Goal: Transaction & Acquisition: Purchase product/service

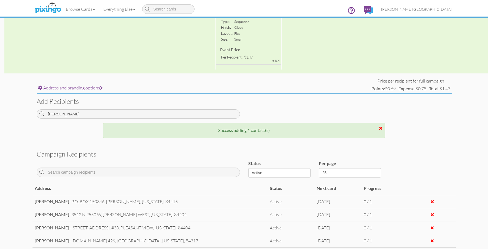
scroll to position [136, 0]
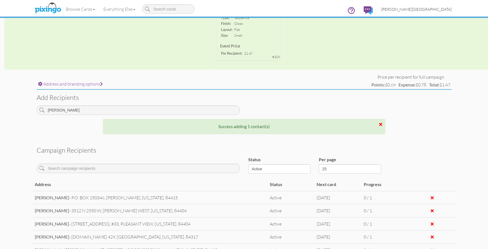
click at [438, 11] on span "[PERSON_NAME][GEOGRAPHIC_DATA]" at bounding box center [416, 9] width 71 height 5
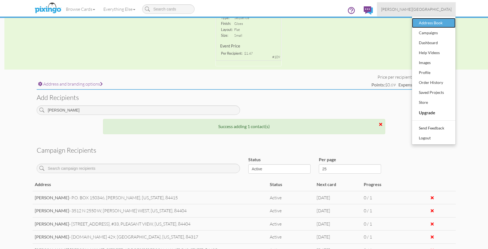
click at [438, 22] on div "Address Book" at bounding box center [433, 23] width 33 height 8
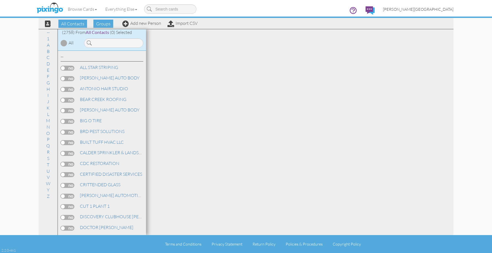
click at [444, 11] on span "[PERSON_NAME][GEOGRAPHIC_DATA]" at bounding box center [418, 9] width 71 height 5
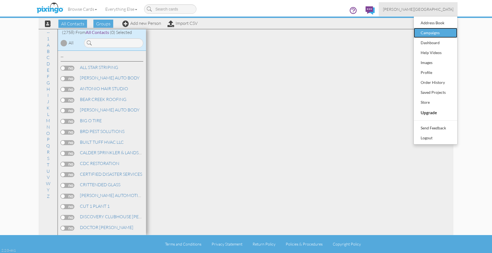
click at [435, 33] on div "Campaigns" at bounding box center [435, 33] width 33 height 8
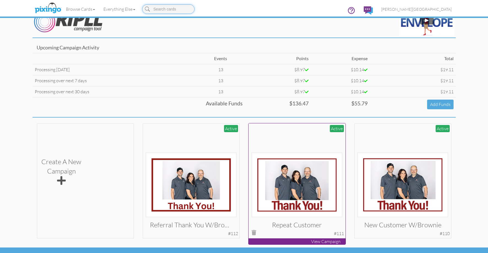
scroll to position [27, 0]
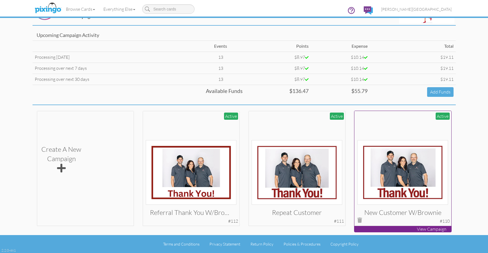
click at [424, 179] on img at bounding box center [402, 172] width 91 height 64
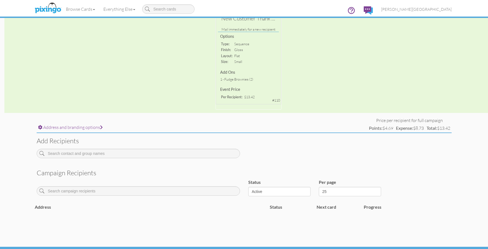
scroll to position [110, 0]
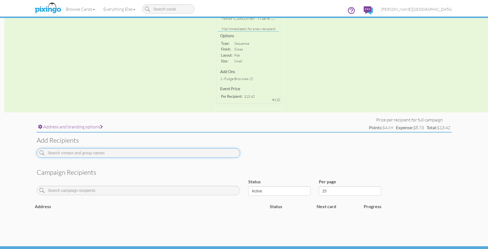
click at [110, 152] on input at bounding box center [138, 152] width 203 height 9
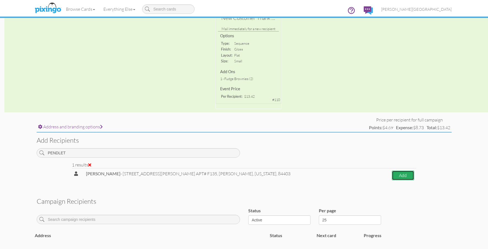
click at [392, 173] on button "Add" at bounding box center [403, 175] width 22 height 10
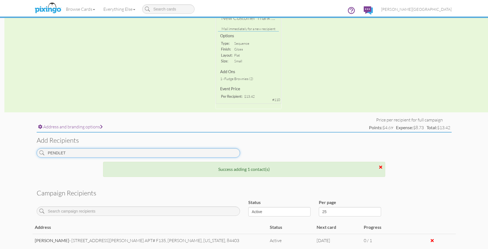
drag, startPoint x: 99, startPoint y: 153, endPoint x: 25, endPoint y: 154, distance: 74.1
click at [25, 154] on campaign-detail "Toggle navigation Visit Pixingo Mobile Browse Cards Business Accounting Automot…" at bounding box center [244, 93] width 488 height 407
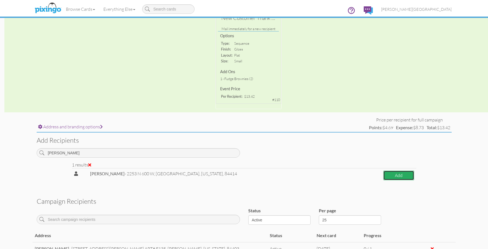
click at [395, 178] on button "Add" at bounding box center [398, 175] width 31 height 10
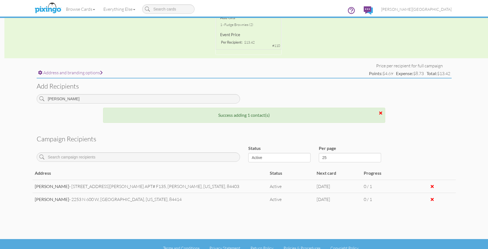
scroll to position [165, 0]
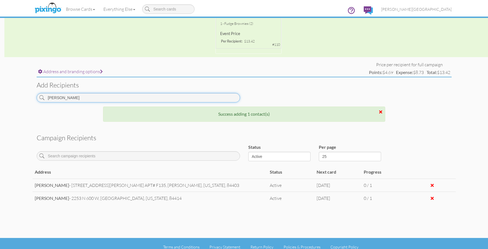
drag, startPoint x: 74, startPoint y: 98, endPoint x: 41, endPoint y: 102, distance: 33.6
click at [41, 102] on div "[PERSON_NAME]" at bounding box center [139, 99] width 212 height 13
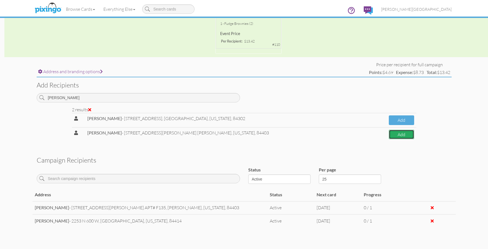
click at [389, 135] on button "Add" at bounding box center [401, 134] width 25 height 10
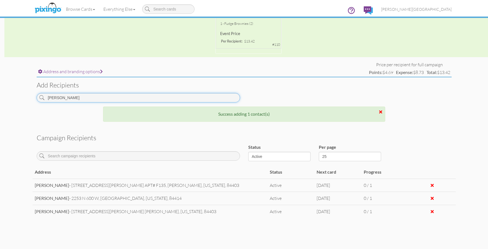
drag, startPoint x: 86, startPoint y: 97, endPoint x: 12, endPoint y: 98, distance: 74.7
click at [12, 98] on campaign-detail "Toggle navigation Visit Pixingo Mobile Browse Cards Business Accounting Automot…" at bounding box center [244, 52] width 488 height 434
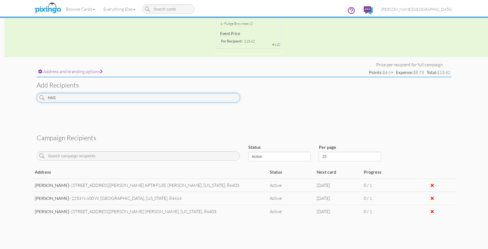
scroll to position [165, 0]
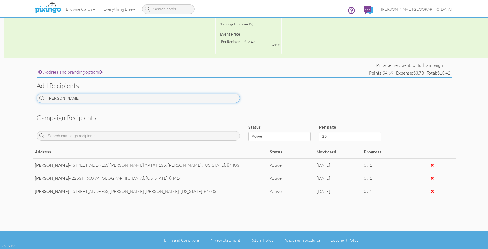
click at [77, 98] on input "[PERSON_NAME]" at bounding box center [138, 97] width 203 height 9
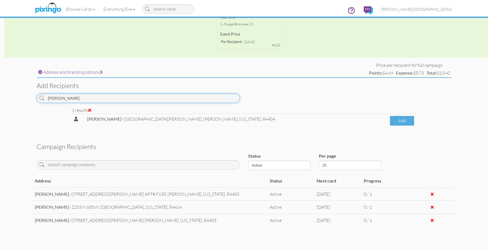
scroll to position [165, 0]
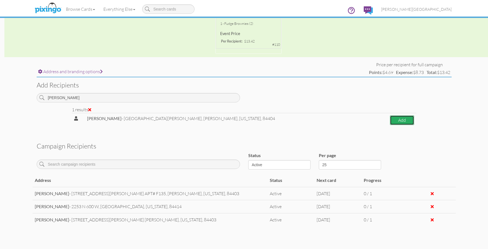
click at [390, 119] on button "Add" at bounding box center [402, 120] width 24 height 10
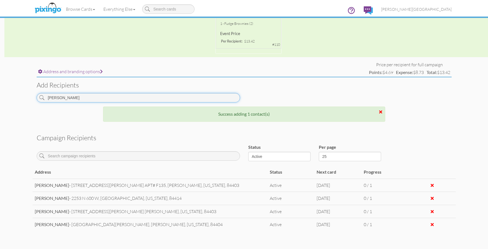
drag, startPoint x: 83, startPoint y: 98, endPoint x: 13, endPoint y: 98, distance: 69.7
click at [13, 98] on campaign-detail "Toggle navigation Visit Pixingo Mobile Browse Cards Business Accounting Automot…" at bounding box center [244, 58] width 488 height 447
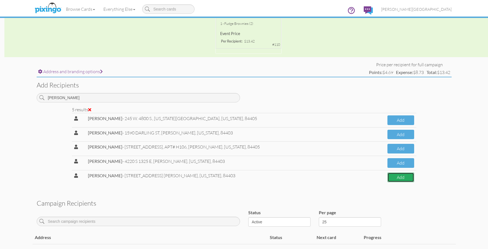
click at [393, 179] on button "Add" at bounding box center [400, 177] width 26 height 10
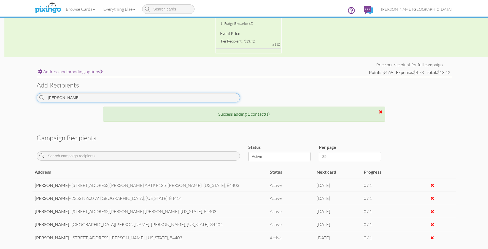
drag, startPoint x: 75, startPoint y: 98, endPoint x: 10, endPoint y: 101, distance: 65.4
click at [10, 101] on campaign-detail "Toggle navigation Visit Pixingo Mobile Browse Cards Business Accounting Automot…" at bounding box center [244, 65] width 488 height 460
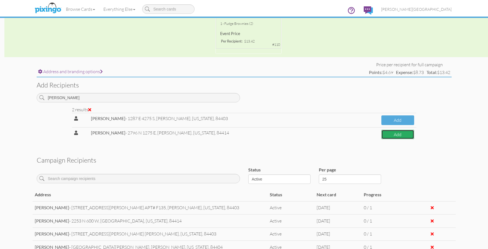
click at [393, 133] on button "Add" at bounding box center [397, 134] width 33 height 10
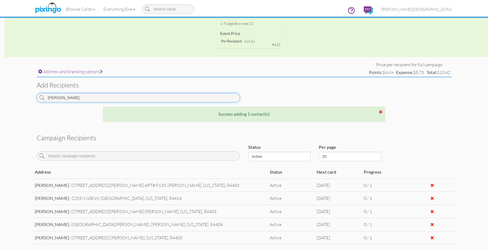
drag, startPoint x: 72, startPoint y: 97, endPoint x: 10, endPoint y: 100, distance: 62.6
click at [10, 100] on campaign-detail "Toggle navigation Visit Pixingo Mobile Browse Cards Business Accounting Automot…" at bounding box center [244, 71] width 488 height 473
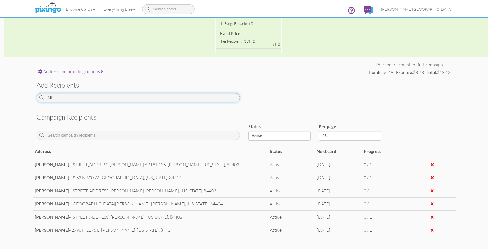
type input "M"
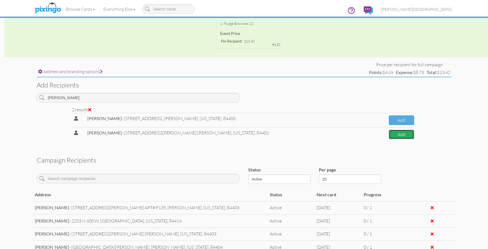
click at [389, 133] on button "Add" at bounding box center [401, 134] width 25 height 10
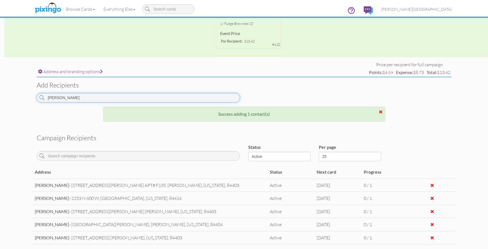
drag, startPoint x: 87, startPoint y: 99, endPoint x: 23, endPoint y: 99, distance: 64.7
click at [23, 99] on campaign-detail "Toggle navigation Visit Pixingo Mobile Browse Cards Business Accounting Automot…" at bounding box center [244, 78] width 488 height 486
click at [120, 98] on input "[PERSON_NAME]" at bounding box center [138, 97] width 203 height 9
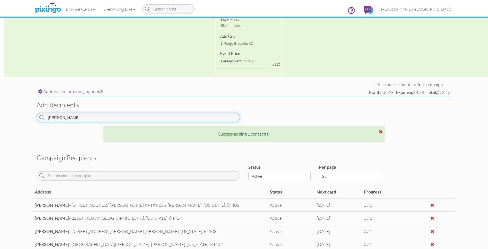
scroll to position [138, 0]
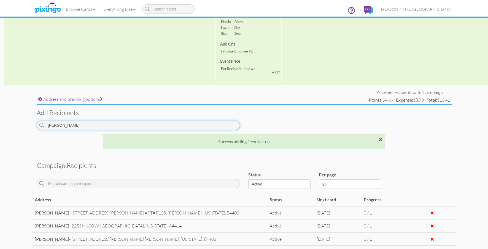
drag, startPoint x: 73, startPoint y: 125, endPoint x: 2, endPoint y: 120, distance: 70.7
click at [2, 120] on campaign-detail "Toggle navigation Visit Pixingo Mobile Browse Cards Business Accounting Automot…" at bounding box center [244, 105] width 488 height 486
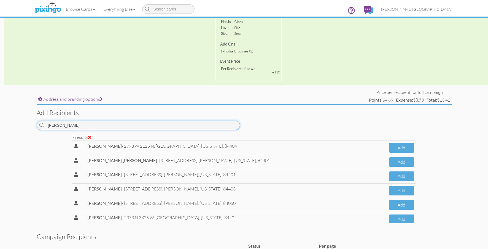
scroll to position [23, 0]
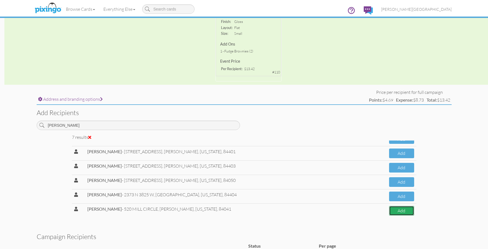
click at [395, 209] on button "Add" at bounding box center [401, 211] width 25 height 10
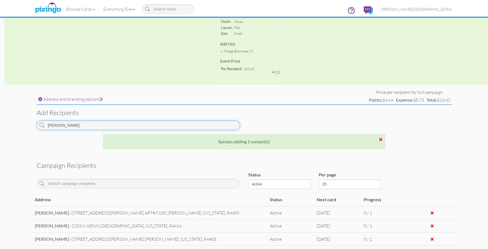
drag, startPoint x: 76, startPoint y: 126, endPoint x: 18, endPoint y: 123, distance: 58.2
click at [18, 123] on campaign-detail "Toggle navigation Visit Pixingo Mobile Browse Cards Business Accounting Automot…" at bounding box center [244, 111] width 488 height 499
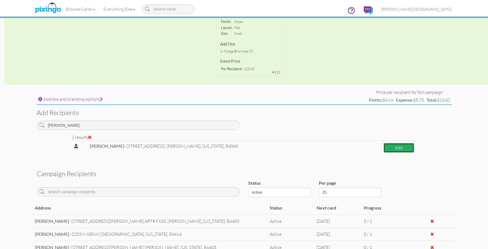
click at [397, 148] on button "Add" at bounding box center [399, 148] width 31 height 10
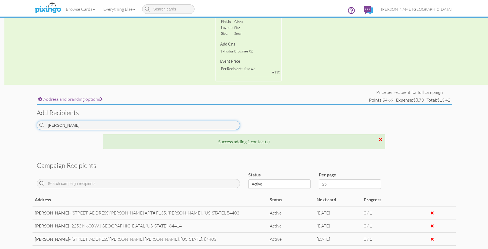
drag, startPoint x: 103, startPoint y: 128, endPoint x: 8, endPoint y: 128, distance: 95.6
click at [8, 128] on campaign-detail "Toggle navigation Visit Pixingo Mobile Browse Cards Business Accounting Automot…" at bounding box center [244, 118] width 488 height 512
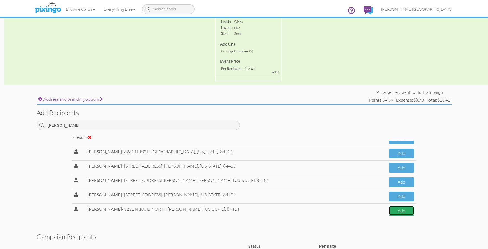
click at [390, 209] on button "Add" at bounding box center [401, 211] width 25 height 10
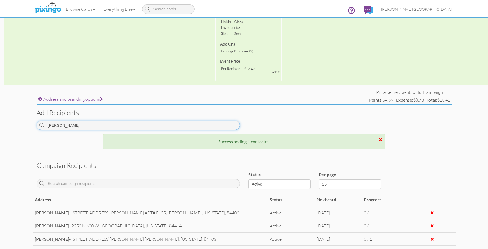
drag, startPoint x: 109, startPoint y: 125, endPoint x: 5, endPoint y: 126, distance: 104.4
click at [5, 126] on campaign-detail "Toggle navigation Visit Pixingo Mobile Browse Cards Business Accounting Automot…" at bounding box center [244, 125] width 488 height 526
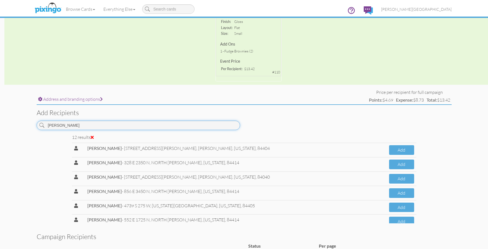
scroll to position [94, 0]
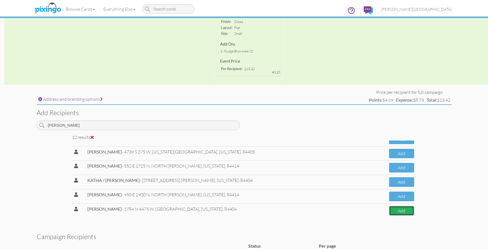
click at [391, 209] on button "Add" at bounding box center [401, 211] width 25 height 10
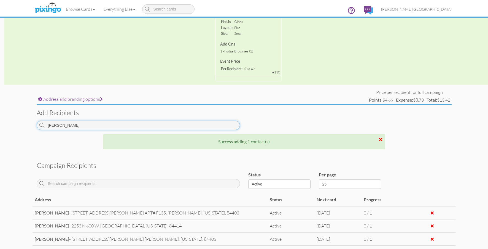
drag, startPoint x: 48, startPoint y: 126, endPoint x: 22, endPoint y: 125, distance: 26.2
click at [22, 125] on campaign-detail "Toggle navigation Visit Pixingo Mobile Browse Cards Business Accounting Automot…" at bounding box center [244, 131] width 488 height 539
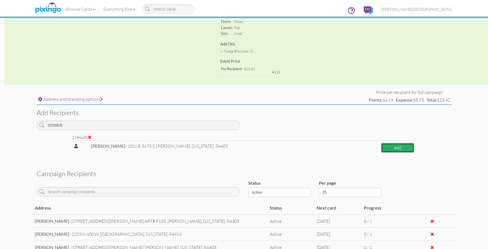
click at [382, 149] on button "Add" at bounding box center [397, 148] width 33 height 10
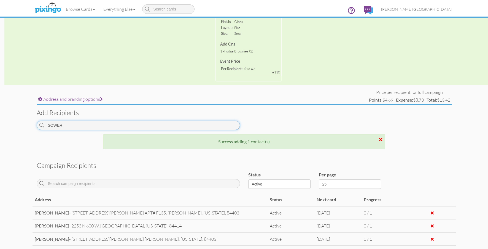
drag, startPoint x: 110, startPoint y: 128, endPoint x: 13, endPoint y: 117, distance: 97.9
click at [13, 117] on campaign-detail "Toggle navigation Visit Pixingo Mobile Browse Cards Business Accounting Automot…" at bounding box center [244, 138] width 488 height 552
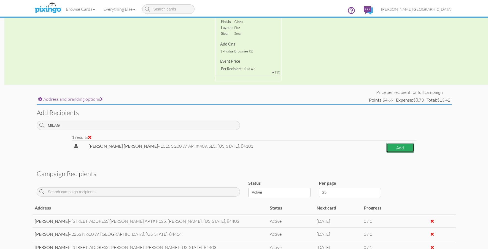
click at [391, 144] on button "Add" at bounding box center [400, 148] width 28 height 10
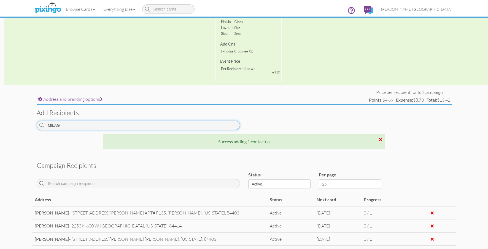
drag, startPoint x: 73, startPoint y: 123, endPoint x: 21, endPoint y: 122, distance: 52.1
click at [21, 122] on campaign-detail "Toggle navigation Visit Pixingo Mobile Browse Cards Business Accounting Automot…" at bounding box center [244, 142] width 488 height 560
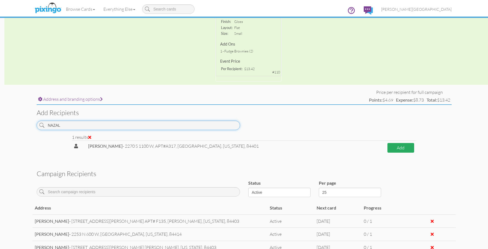
type input "NAZAL"
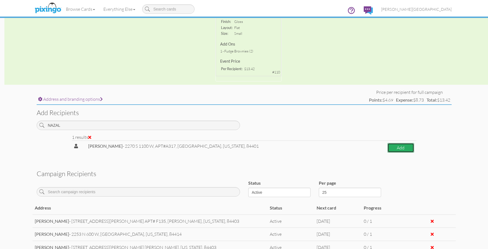
click at [401, 148] on button "Add" at bounding box center [400, 148] width 27 height 10
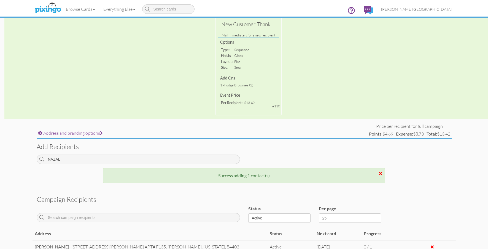
scroll to position [55, 0]
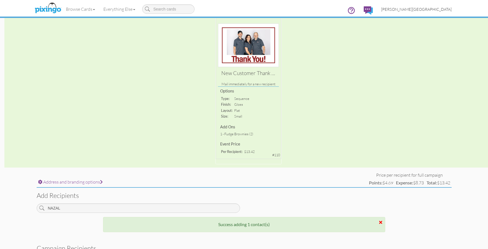
click at [442, 10] on span "[PERSON_NAME][GEOGRAPHIC_DATA]" at bounding box center [416, 9] width 71 height 5
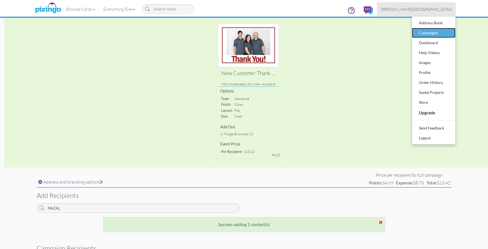
click at [434, 35] on div "Campaigns" at bounding box center [433, 33] width 33 height 8
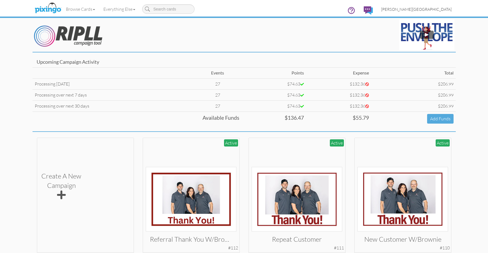
click at [443, 9] on span "[PERSON_NAME][GEOGRAPHIC_DATA]" at bounding box center [416, 9] width 71 height 5
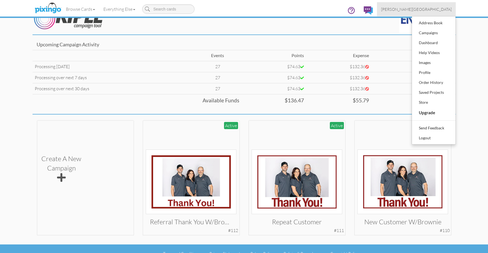
scroll to position [27, 0]
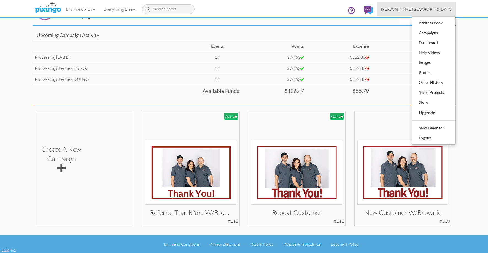
click at [475, 53] on campaign "Toggle navigation Visit Pixingo Mobile Browse Cards Business Accounting Automot…" at bounding box center [244, 112] width 488 height 279
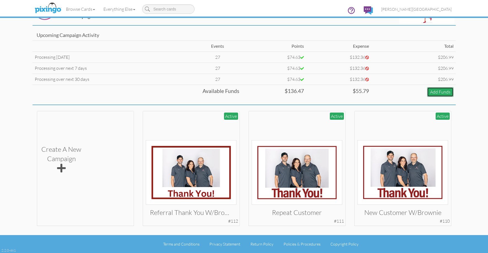
click at [440, 94] on link "Add Funds" at bounding box center [440, 92] width 26 height 10
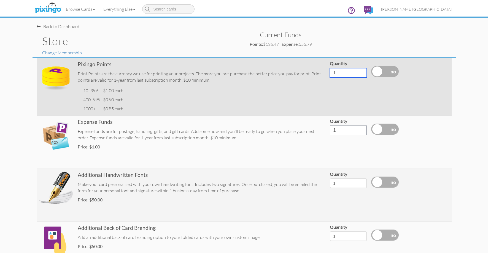
drag, startPoint x: 345, startPoint y: 73, endPoint x: 318, endPoint y: 73, distance: 27.0
click at [318, 73] on tr "Pixingo Points Print Points are the currency we use for printing your projects.…" at bounding box center [244, 87] width 415 height 58
type input "400"
click at [384, 72] on label at bounding box center [385, 71] width 28 height 11
click at [0, 0] on input "checkbox" at bounding box center [0, 0] width 0 height 0
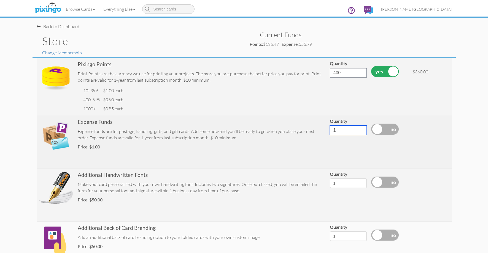
click at [345, 129] on input "1" at bounding box center [348, 129] width 37 height 9
drag, startPoint x: 345, startPoint y: 129, endPoint x: 322, endPoint y: 134, distance: 23.1
click at [322, 134] on tr "Expense Funds Expense funds are for postage, handling, gifts, and gift cards. A…" at bounding box center [244, 141] width 415 height 53
type input "440"
click at [385, 130] on label at bounding box center [385, 128] width 28 height 11
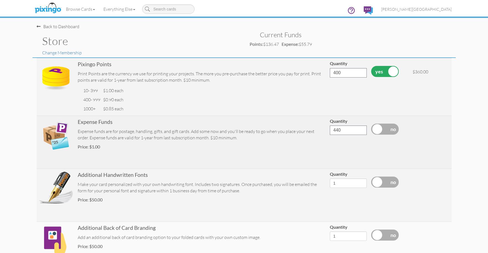
click at [0, 0] on input "checkbox" at bounding box center [0, 0] width 0 height 0
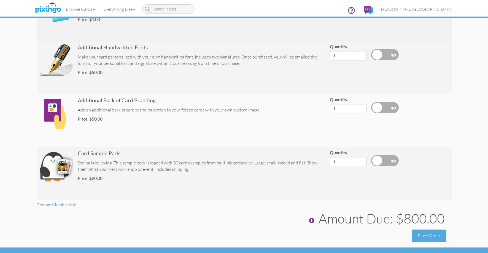
scroll to position [138, 0]
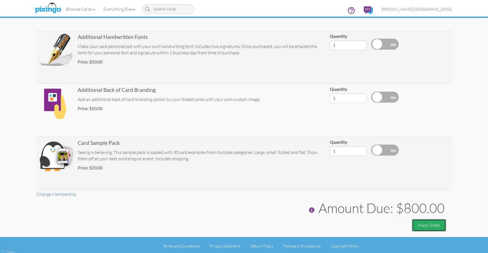
click at [434, 225] on button "Place Order" at bounding box center [429, 225] width 34 height 12
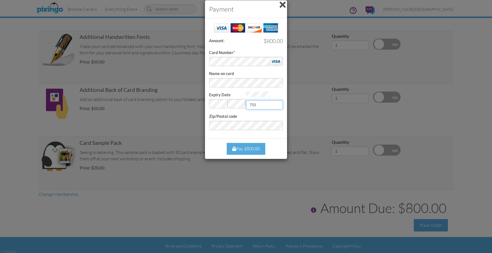
type input "753"
click at [251, 149] on div "Pay $800.00" at bounding box center [246, 149] width 39 height 12
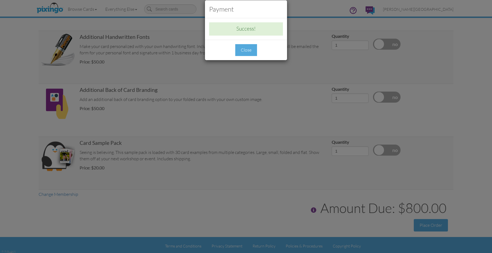
click at [255, 50] on div "Close" at bounding box center [246, 50] width 22 height 12
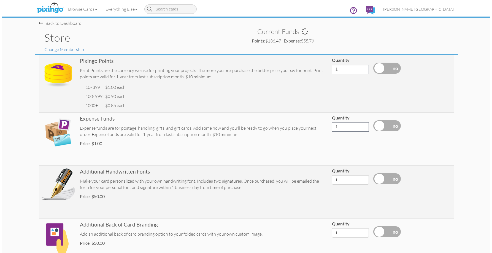
scroll to position [0, 0]
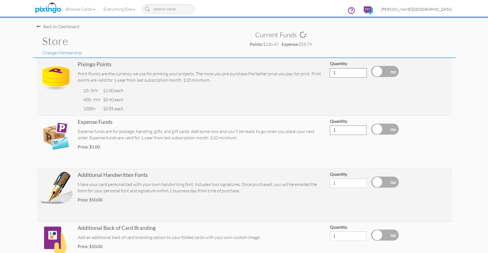
click at [438, 8] on span "[PERSON_NAME][GEOGRAPHIC_DATA]" at bounding box center [416, 9] width 71 height 5
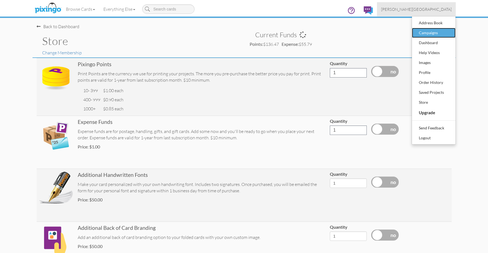
click at [437, 31] on div "Campaigns" at bounding box center [433, 33] width 33 height 8
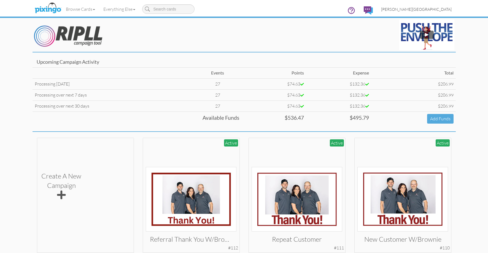
click at [442, 10] on span "[PERSON_NAME][GEOGRAPHIC_DATA]" at bounding box center [416, 9] width 71 height 5
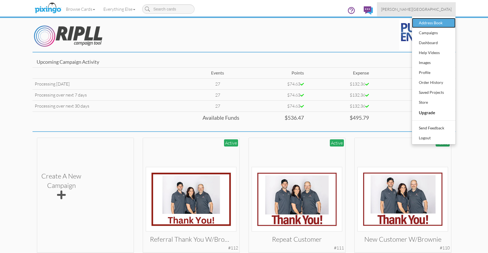
click at [440, 23] on div "Address Book" at bounding box center [433, 23] width 33 height 8
